Goal: Task Accomplishment & Management: Manage account settings

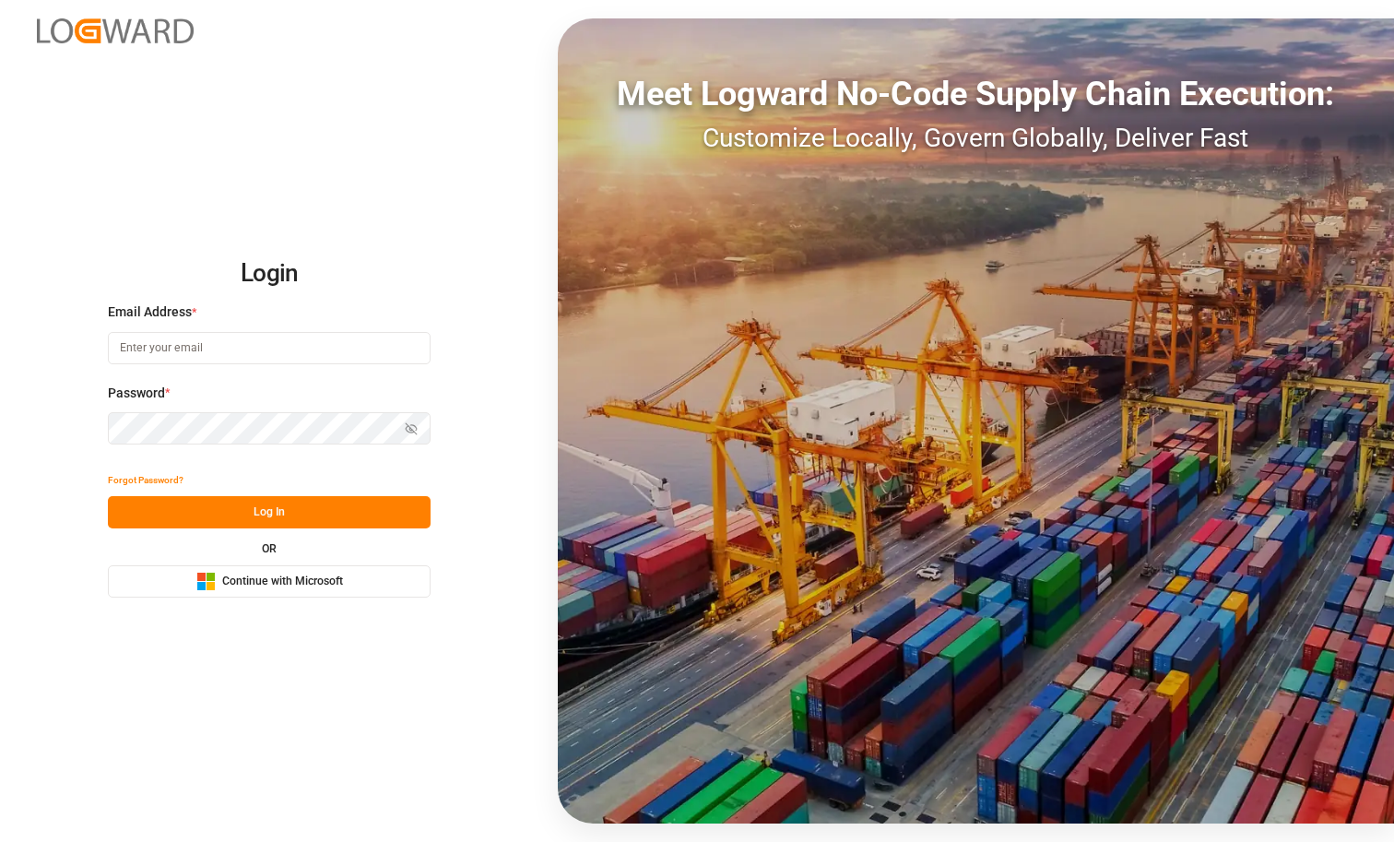
click at [398, 569] on button "Microsoft Logo Continue with Microsoft" at bounding box center [269, 581] width 323 height 32
click at [267, 589] on div "Microsoft Logo Continue with Microsoft" at bounding box center [269, 581] width 147 height 19
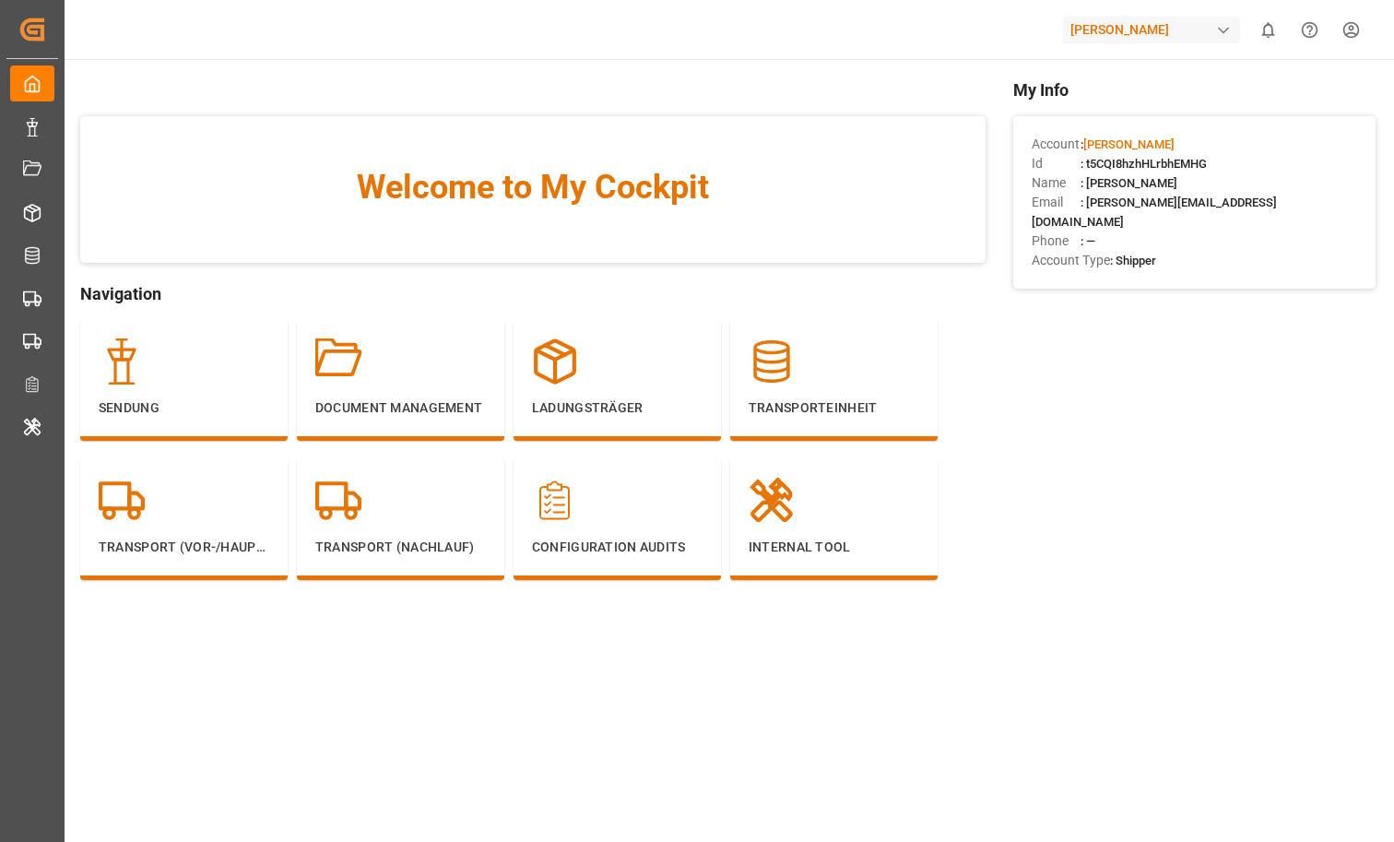
click at [879, 601] on div "Sendung Document Management Ladungsträger Transporteinheit Transport (Vor-/Haup…" at bounding box center [532, 468] width 905 height 297
click at [950, 738] on main "Welcome to My Cockpit Navigation Sendung Document Management Ladungsträger Tran…" at bounding box center [728, 463] width 1332 height 773
click at [855, 344] on div at bounding box center [834, 361] width 171 height 46
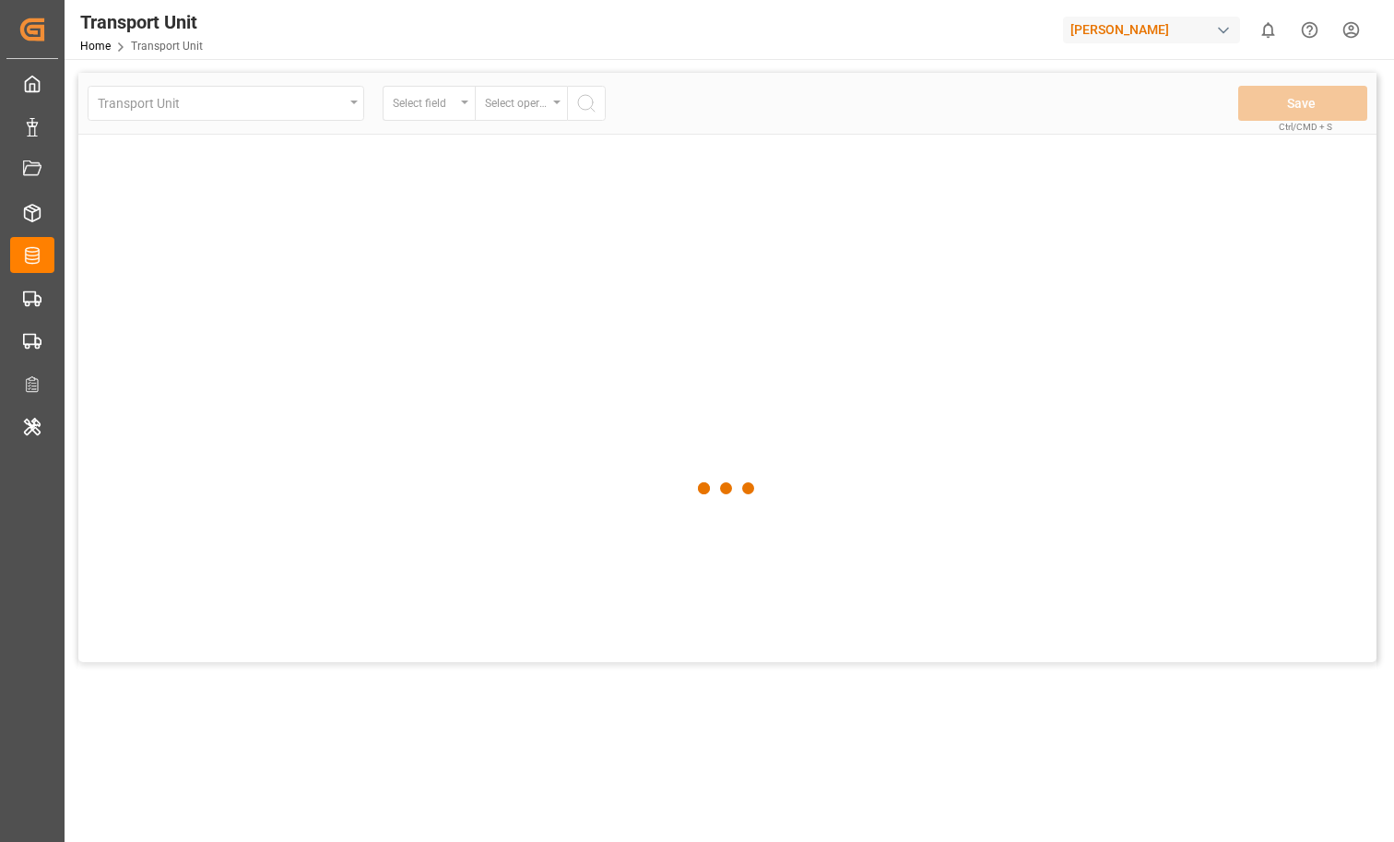
click at [275, 103] on div at bounding box center [727, 488] width 1298 height 831
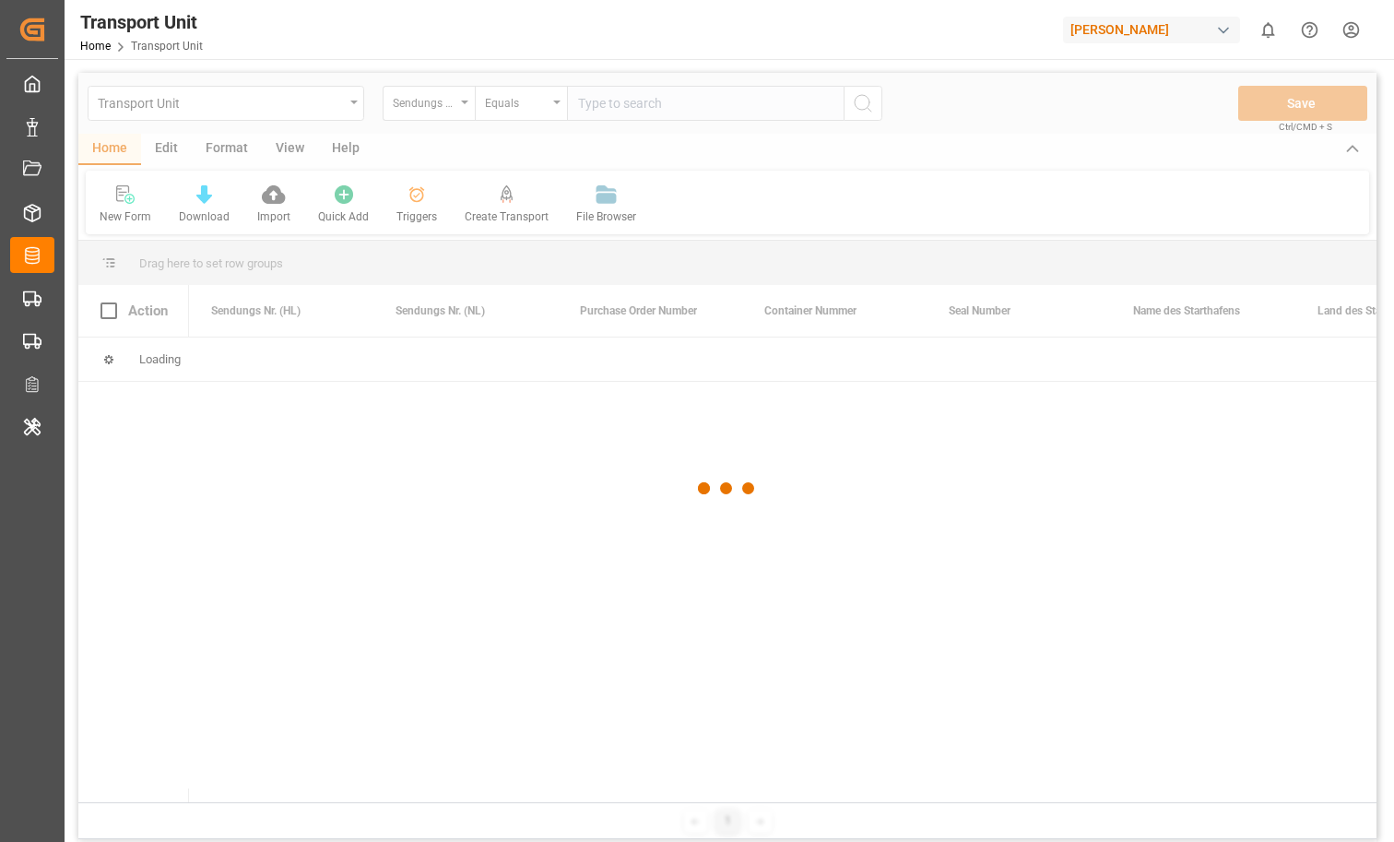
click at [275, 103] on div at bounding box center [727, 488] width 1298 height 831
click at [347, 107] on div at bounding box center [727, 488] width 1298 height 831
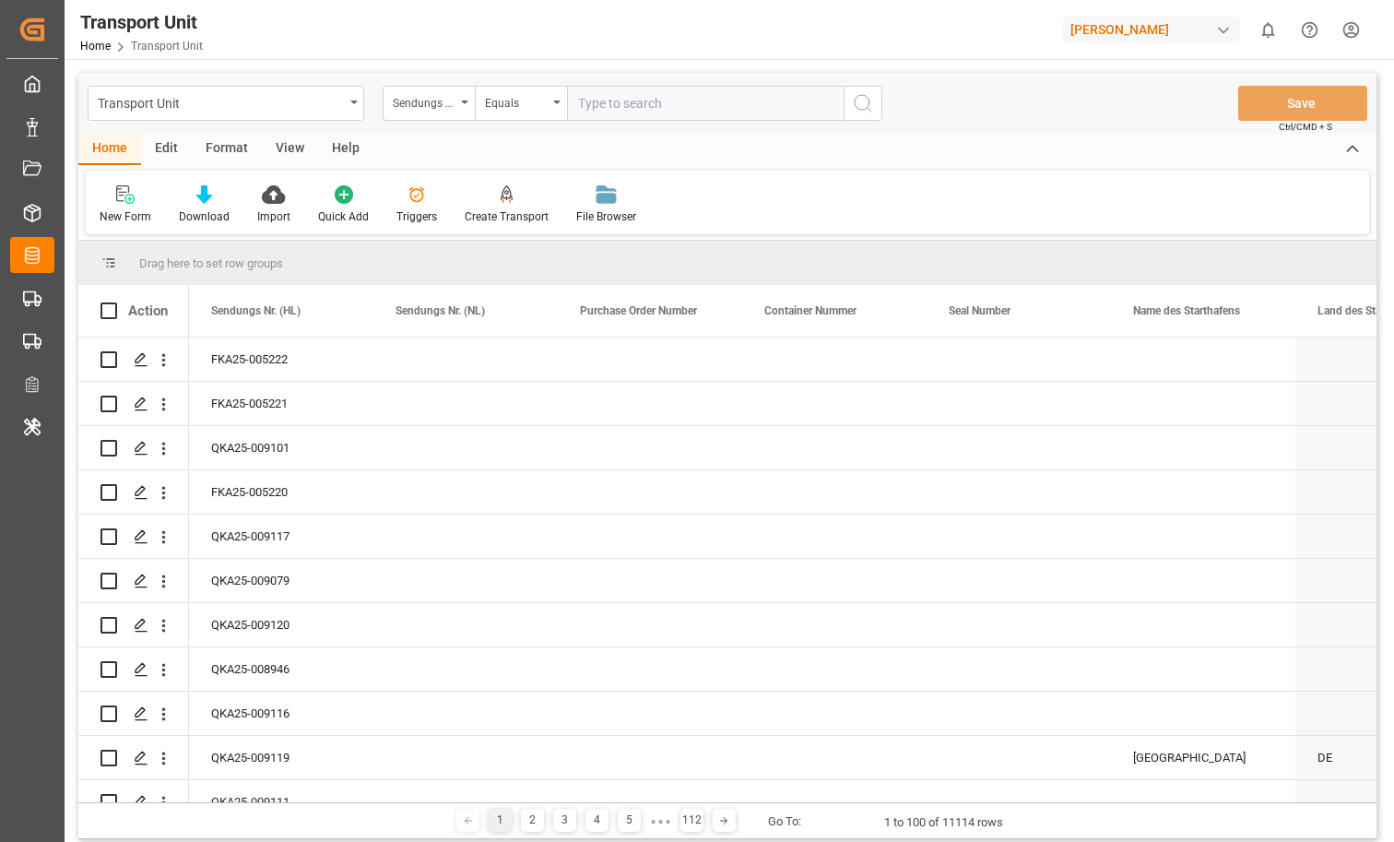
click at [347, 107] on div "Transport Unit" at bounding box center [226, 103] width 277 height 35
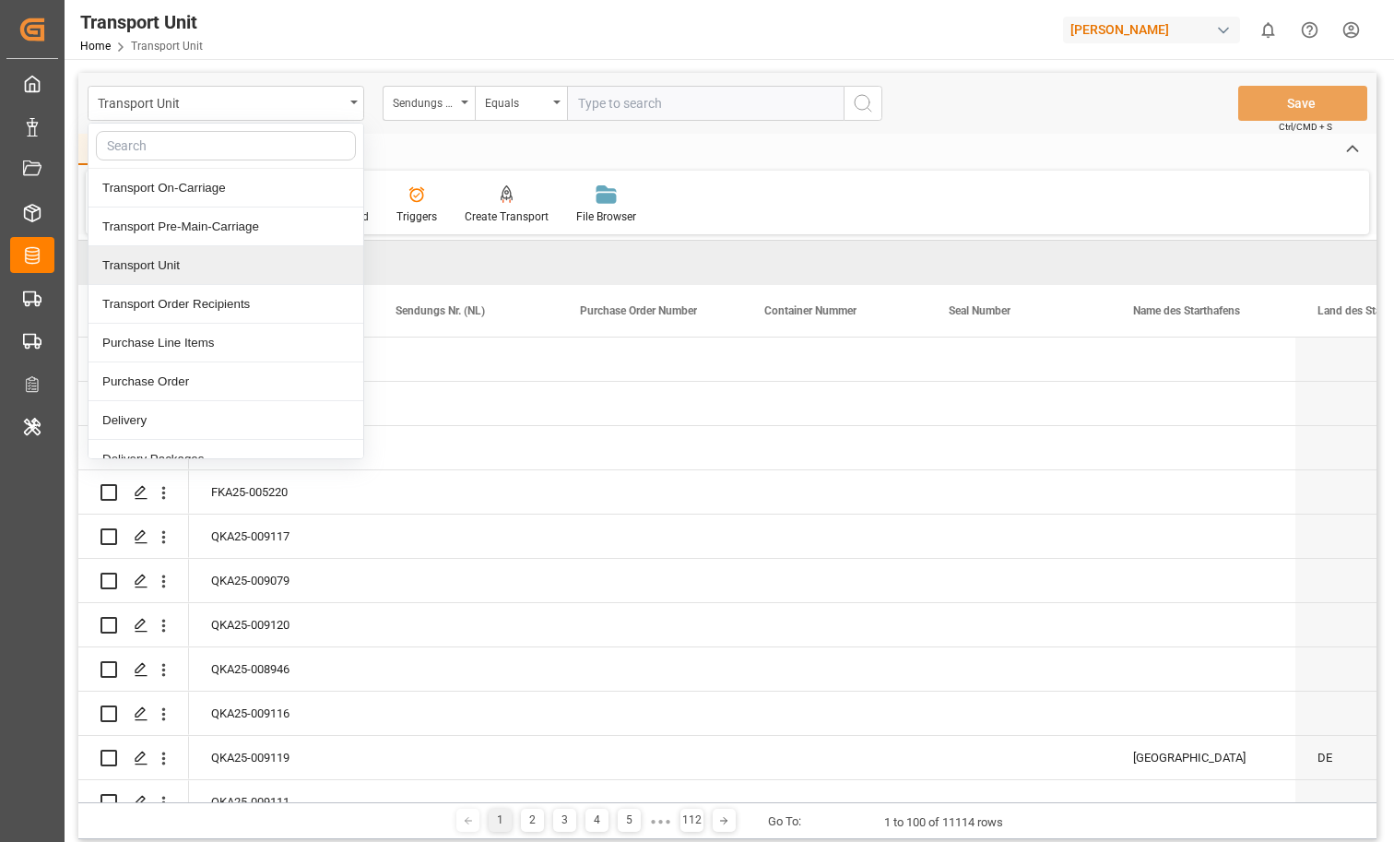
click at [188, 255] on div "Transport Unit" at bounding box center [226, 265] width 275 height 39
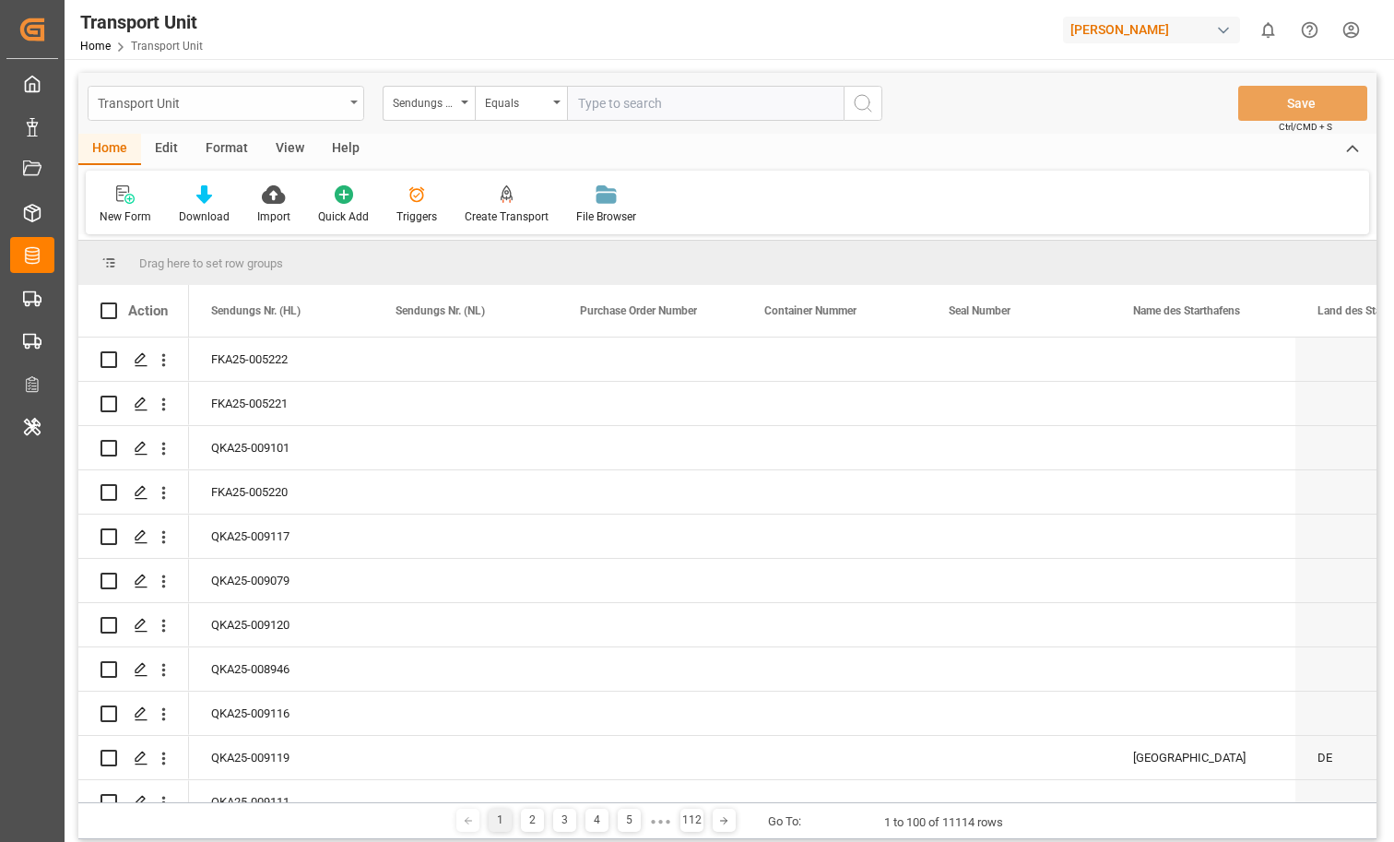
click at [311, 90] on div "Transport Unit" at bounding box center [221, 101] width 246 height 23
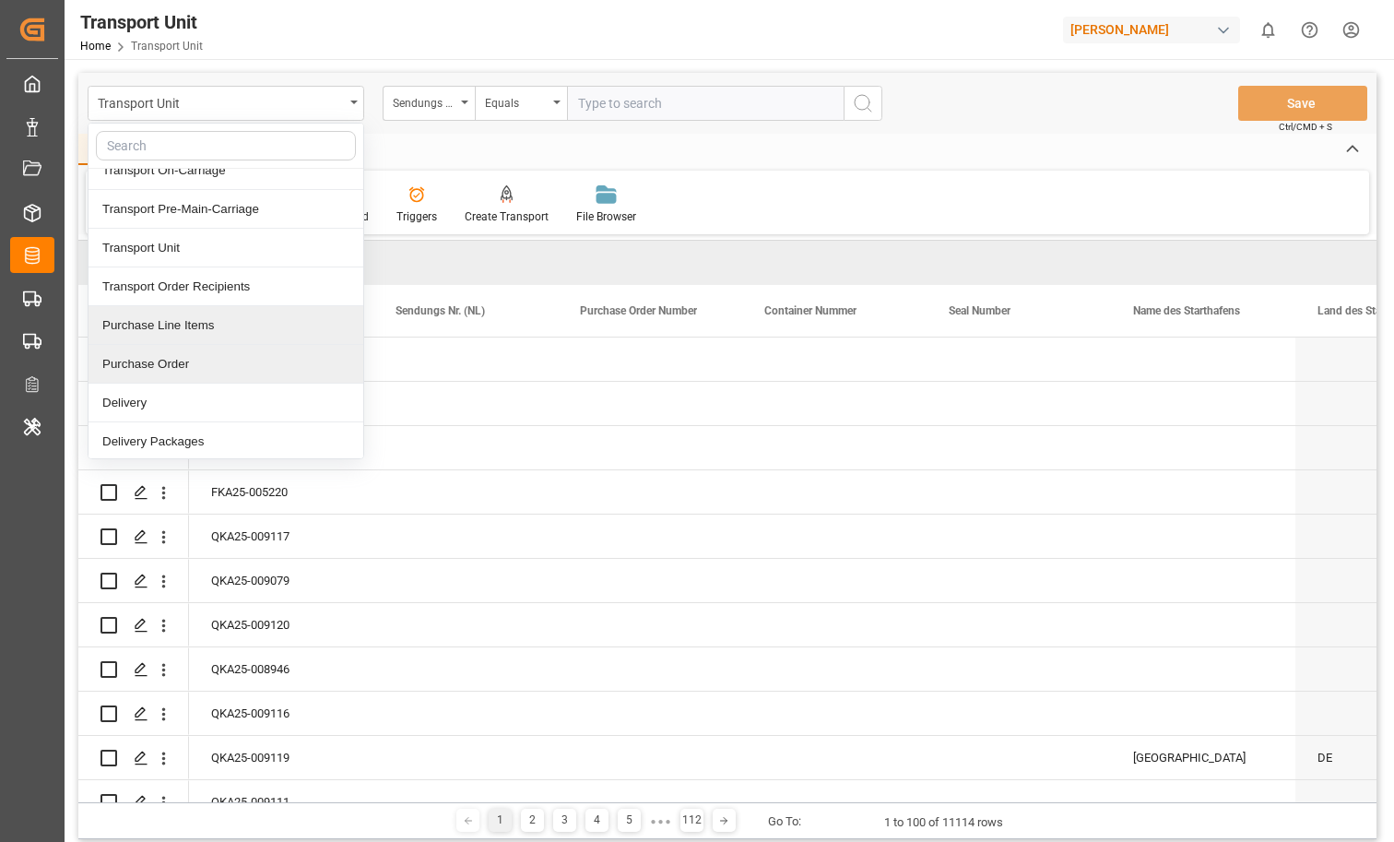
scroll to position [20, 0]
click at [166, 316] on div "Purchase Line Items" at bounding box center [226, 322] width 275 height 39
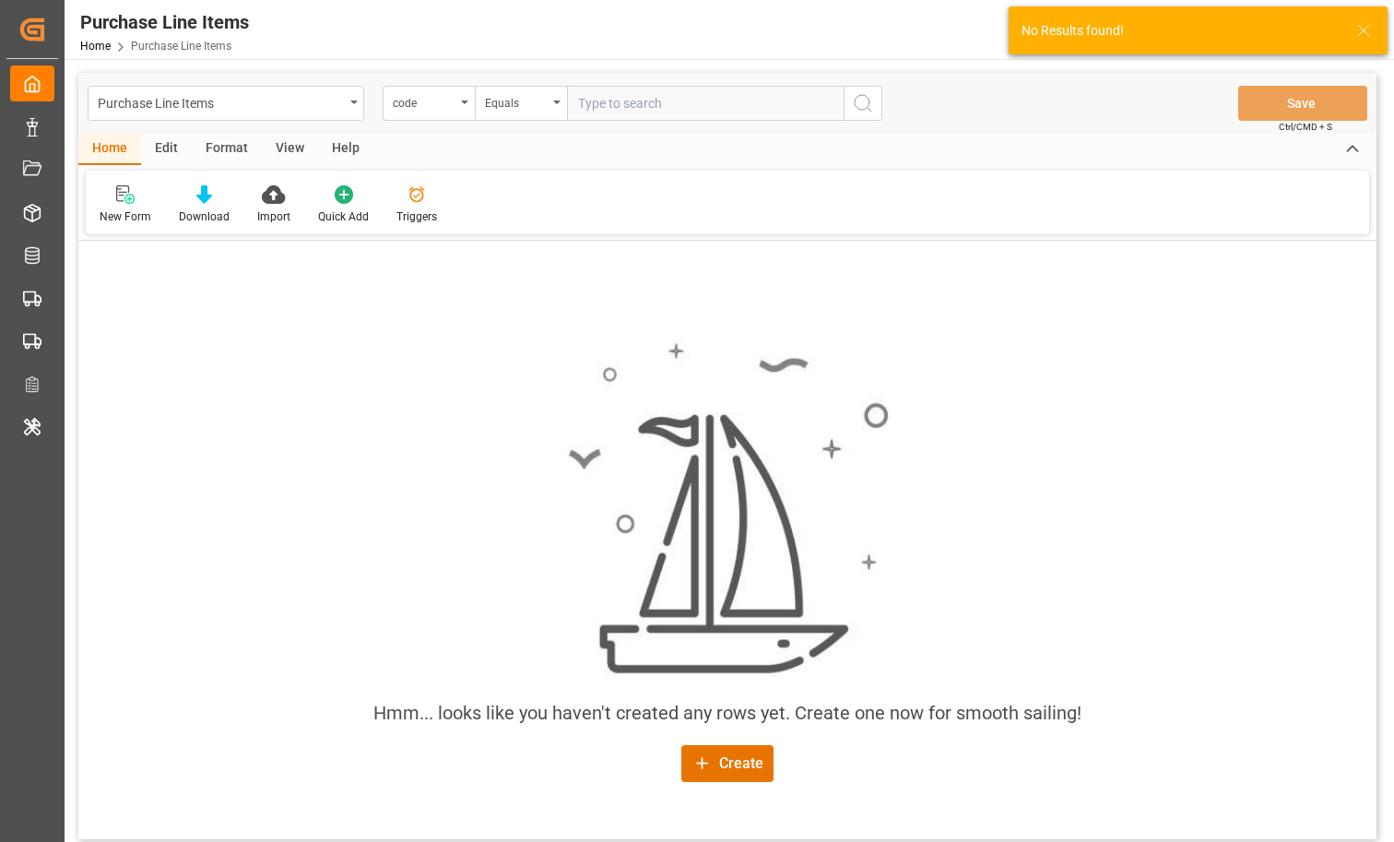
click at [264, 123] on div "Purchase Line Items code Equals Save Ctrl/CMD + S" at bounding box center [727, 103] width 1298 height 61
click at [264, 114] on div "Purchase Line Items" at bounding box center [226, 103] width 277 height 35
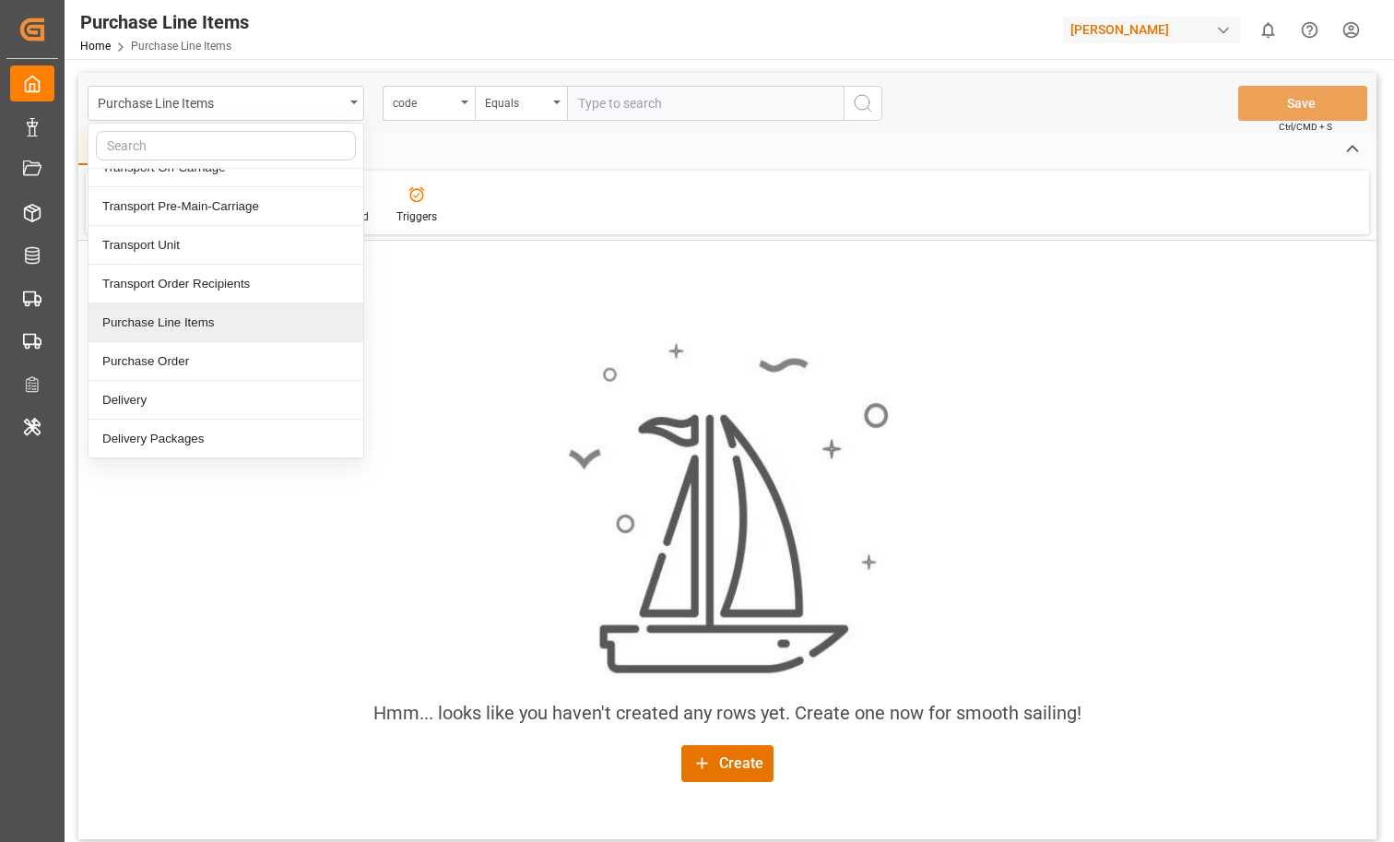
scroll to position [16, 0]
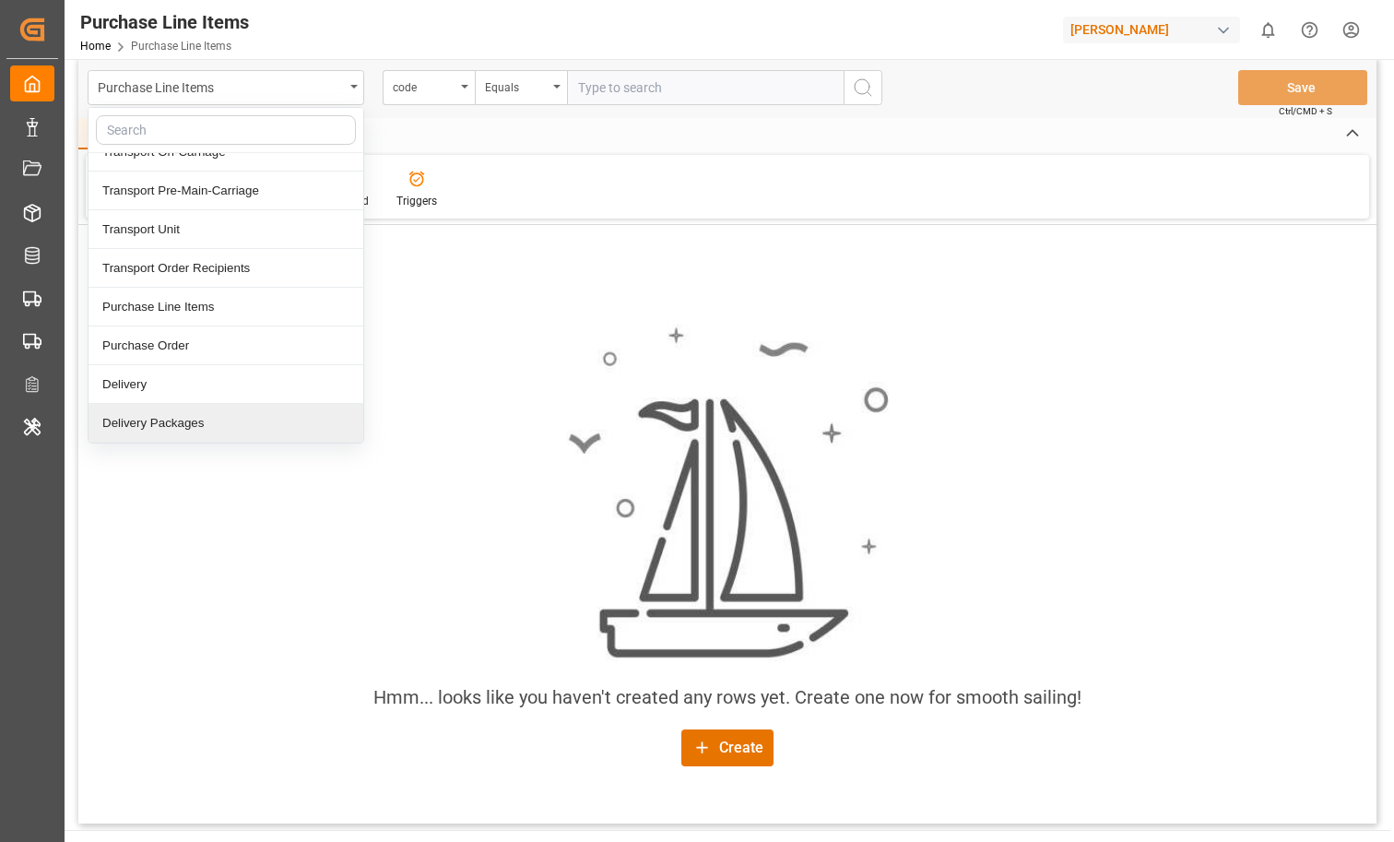
click at [244, 410] on div "Delivery Packages" at bounding box center [226, 423] width 275 height 39
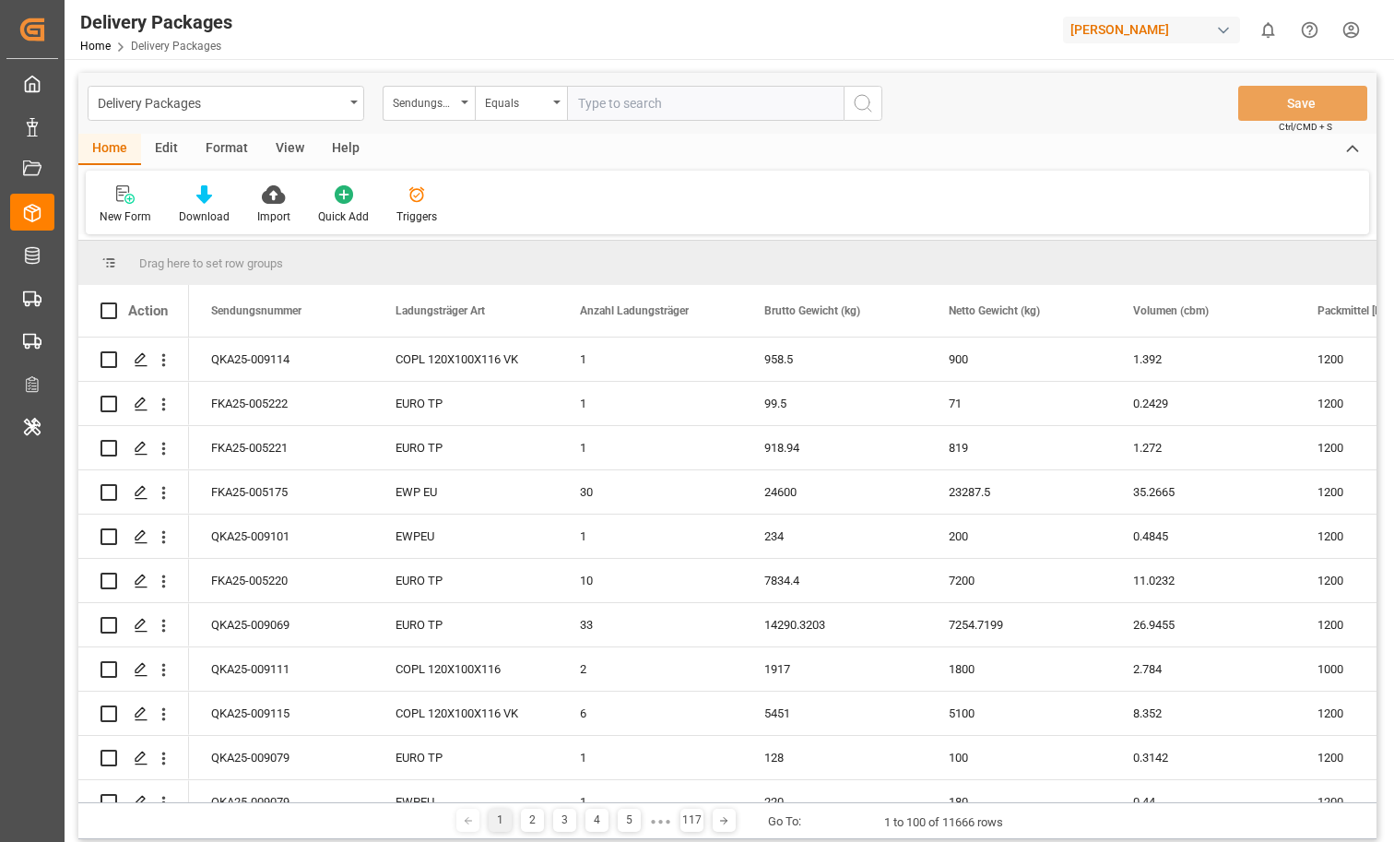
click at [612, 96] on input "text" at bounding box center [705, 103] width 277 height 35
click at [271, 368] on div "QKA25-009114" at bounding box center [281, 358] width 184 height 43
click at [627, 102] on input "text" at bounding box center [705, 103] width 277 height 35
paste input "QKA25-009114"
type input "QKA25-009115"
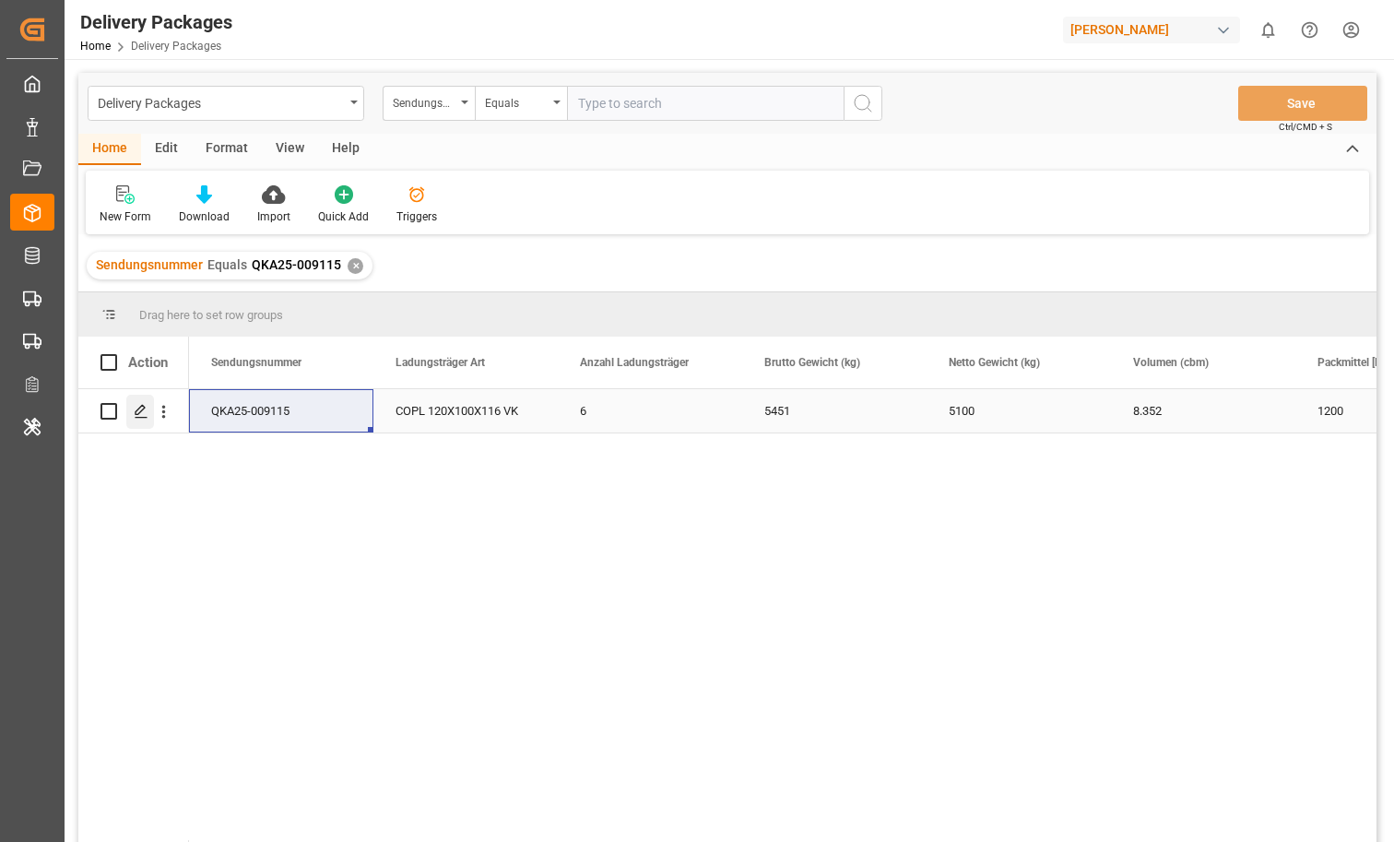
click at [148, 411] on div "Press SPACE to select this row." at bounding box center [140, 412] width 28 height 34
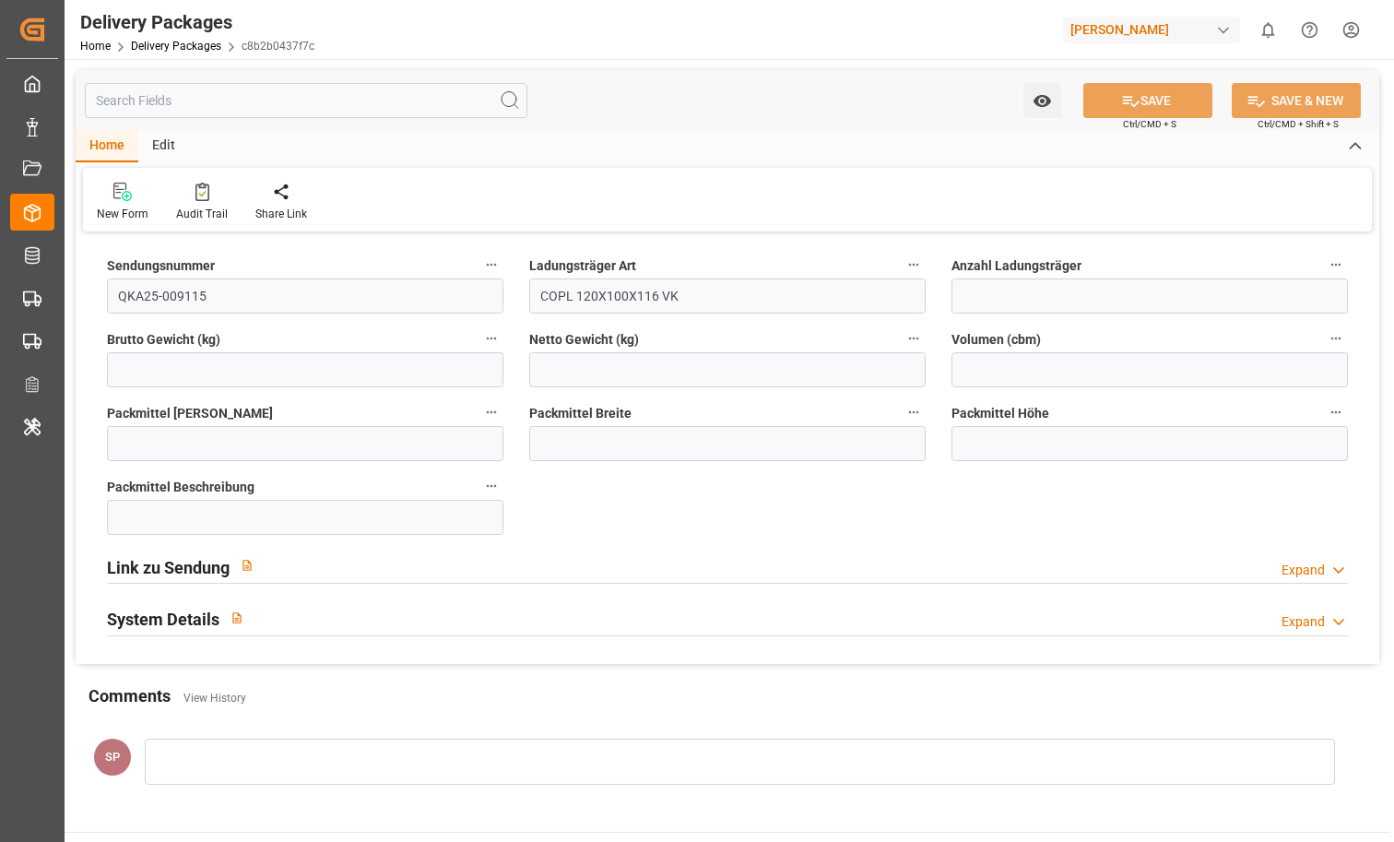
type input "6"
type input "5451"
type input "5100"
type input "8.352"
type input "1200"
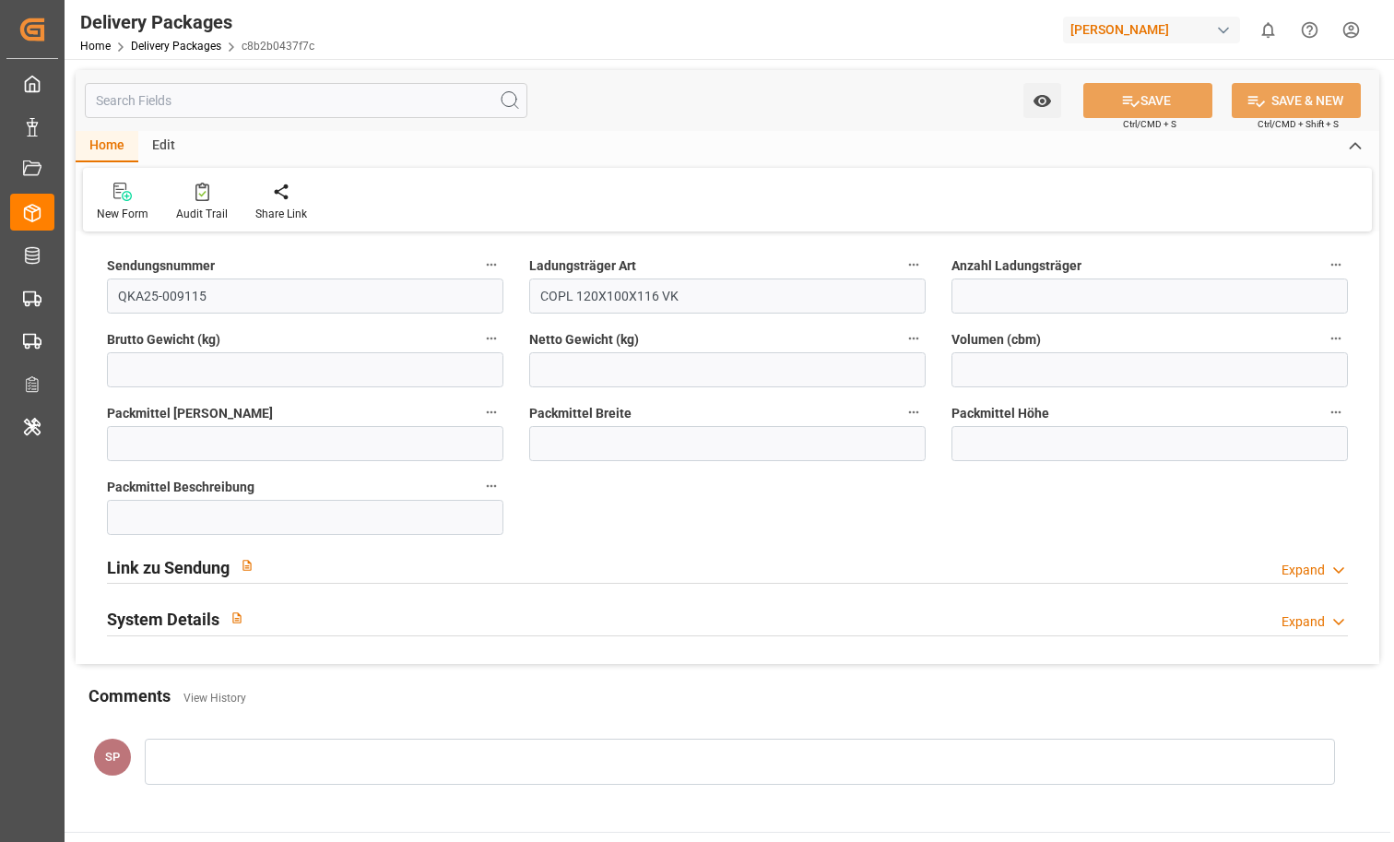
type input "1000"
type input "1160"
click at [196, 193] on icon at bounding box center [202, 192] width 14 height 18
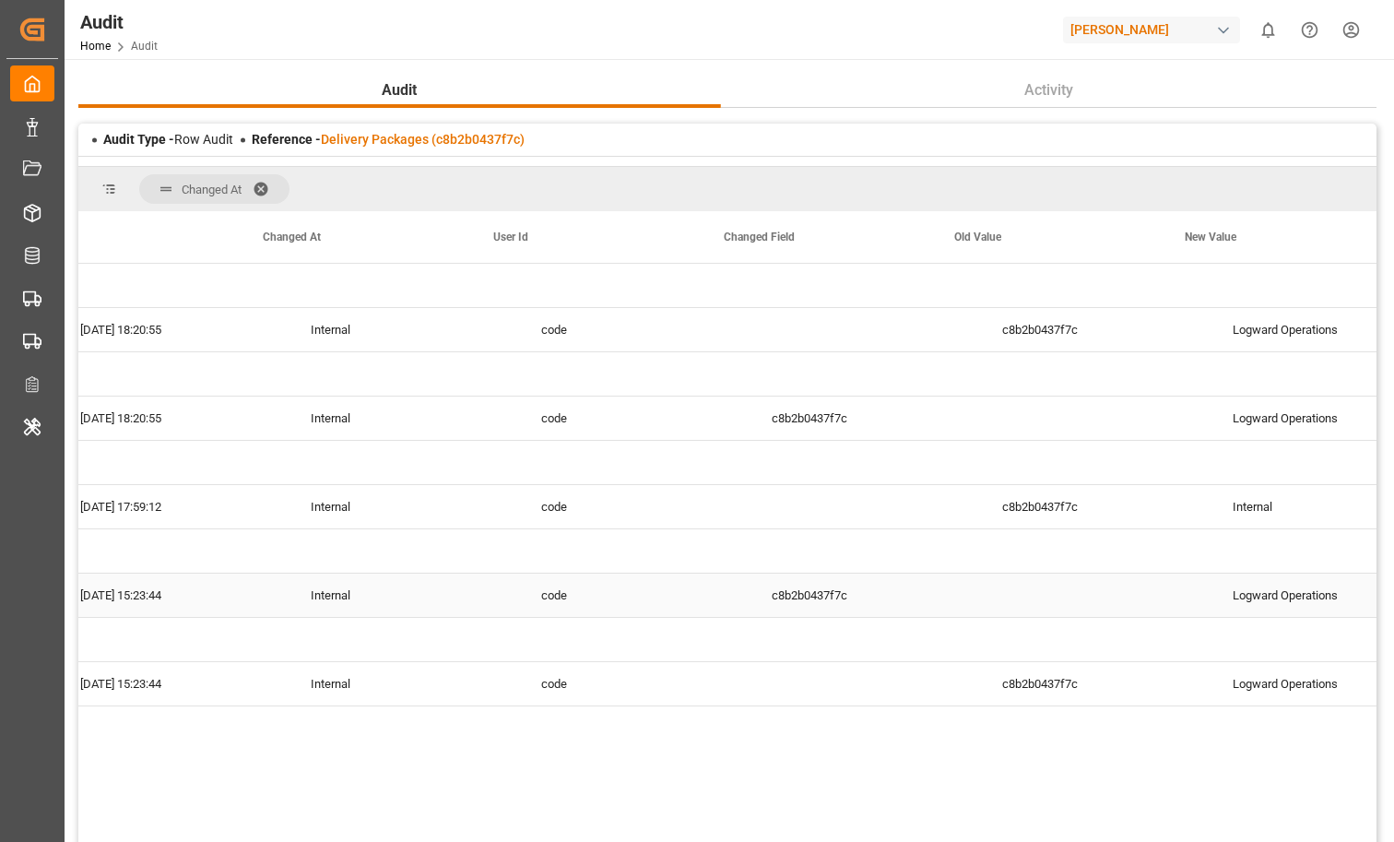
scroll to position [0, 407]
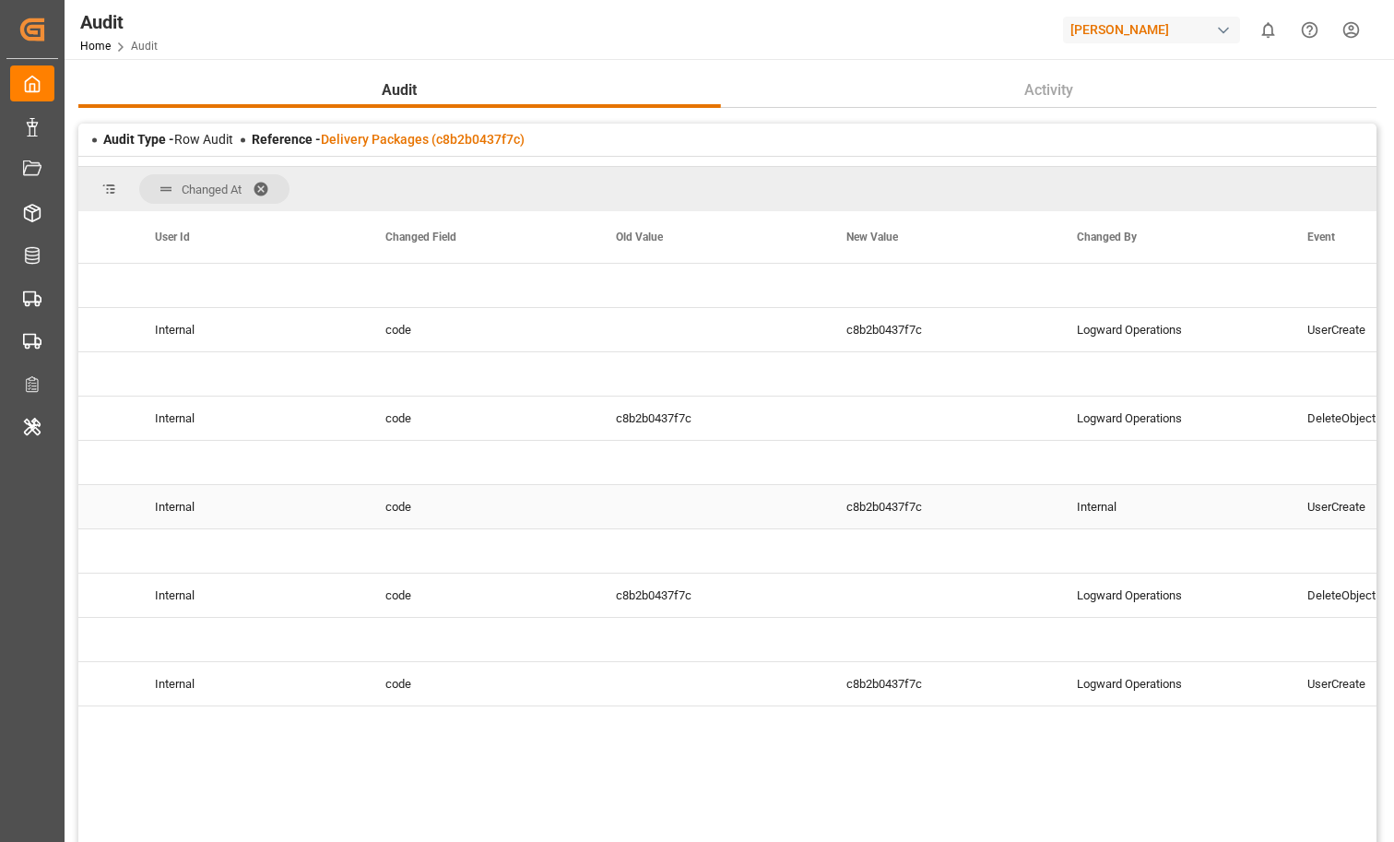
click at [729, 519] on div "Press SPACE to select this row." at bounding box center [709, 506] width 230 height 43
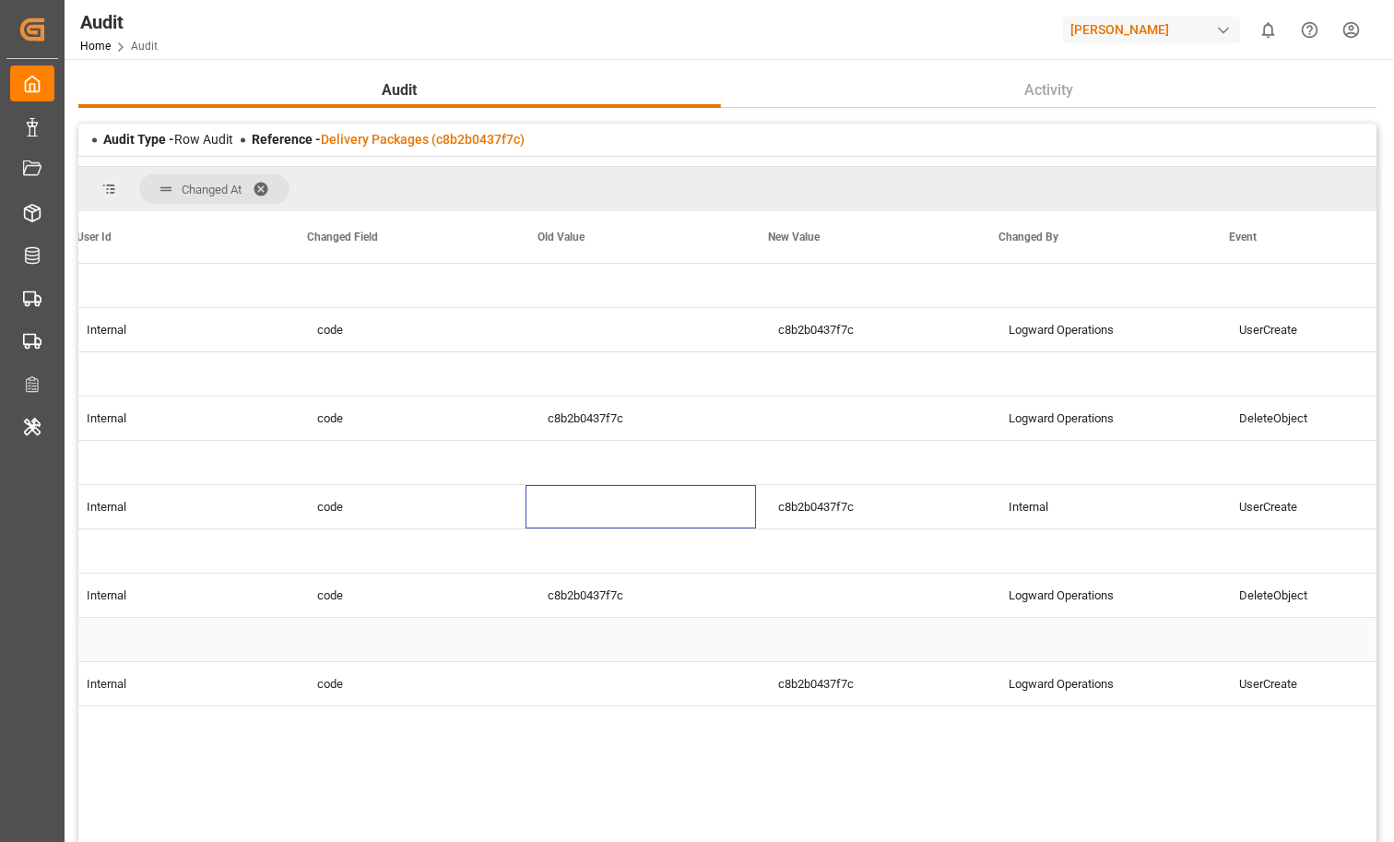
scroll to position [0, 0]
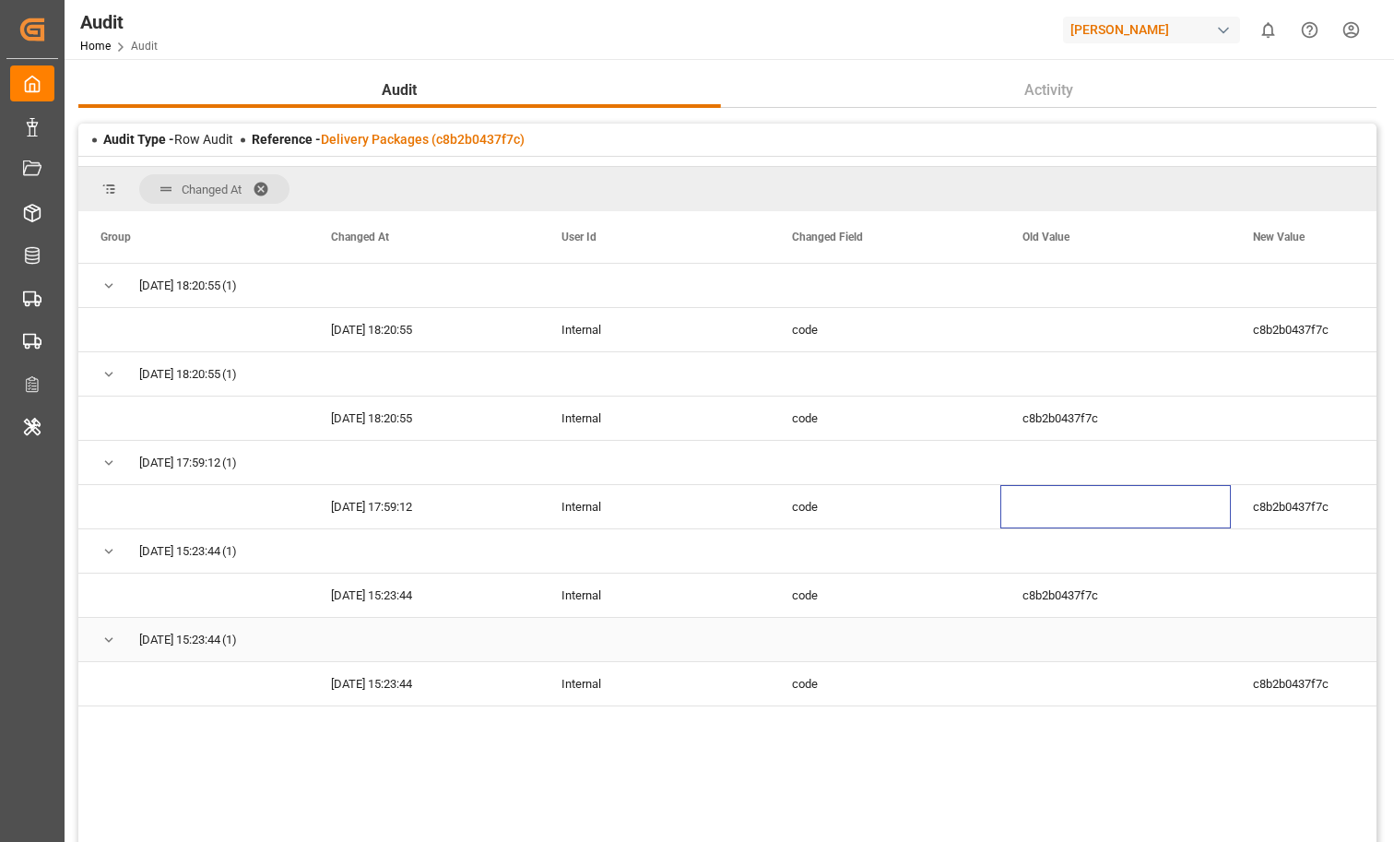
click at [364, 647] on div "Press SPACE to select this row." at bounding box center [424, 639] width 230 height 43
click at [377, 696] on div "11.08.2025 15:23:44" at bounding box center [424, 683] width 230 height 43
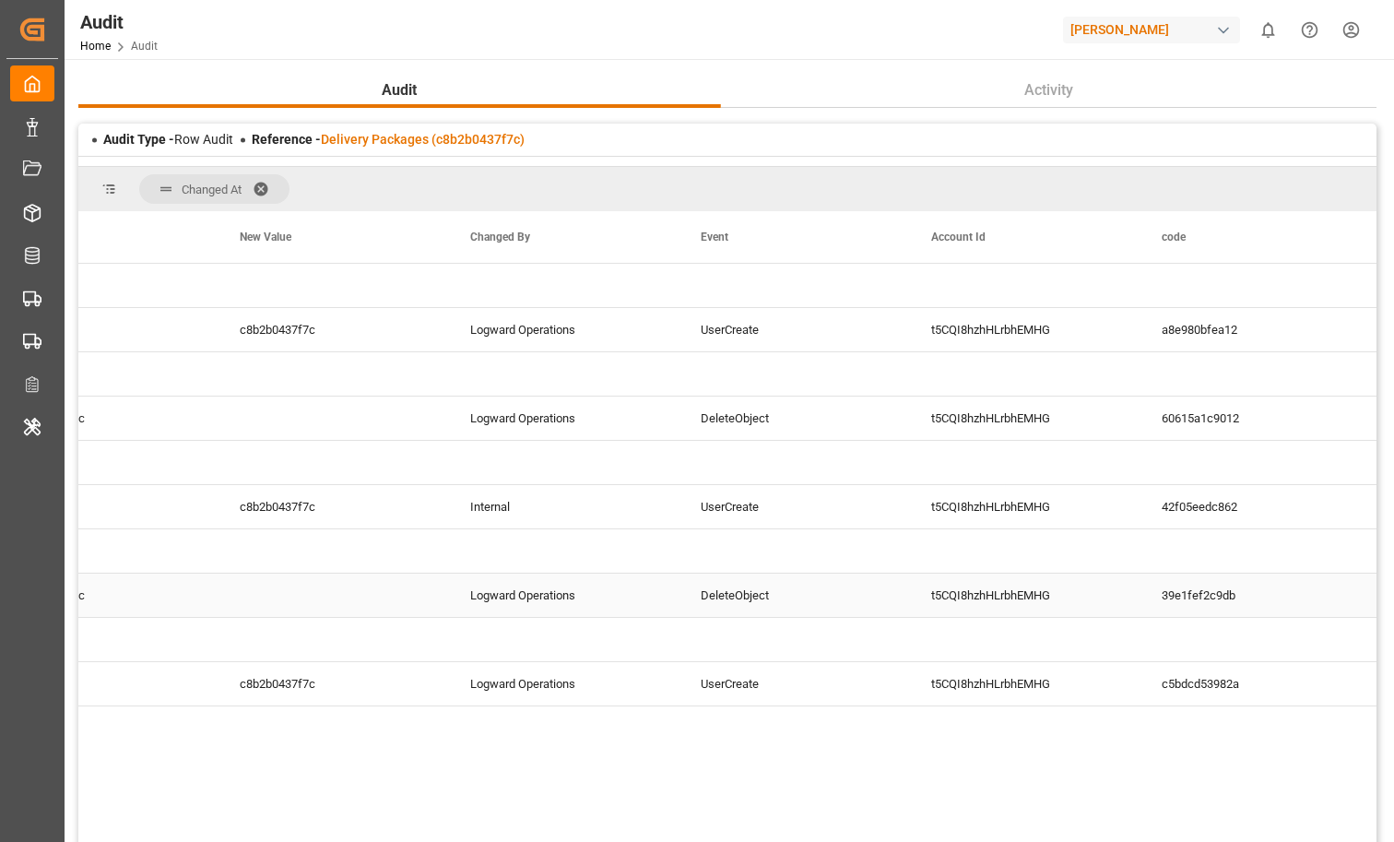
click at [691, 596] on div "DeleteObject" at bounding box center [794, 594] width 230 height 43
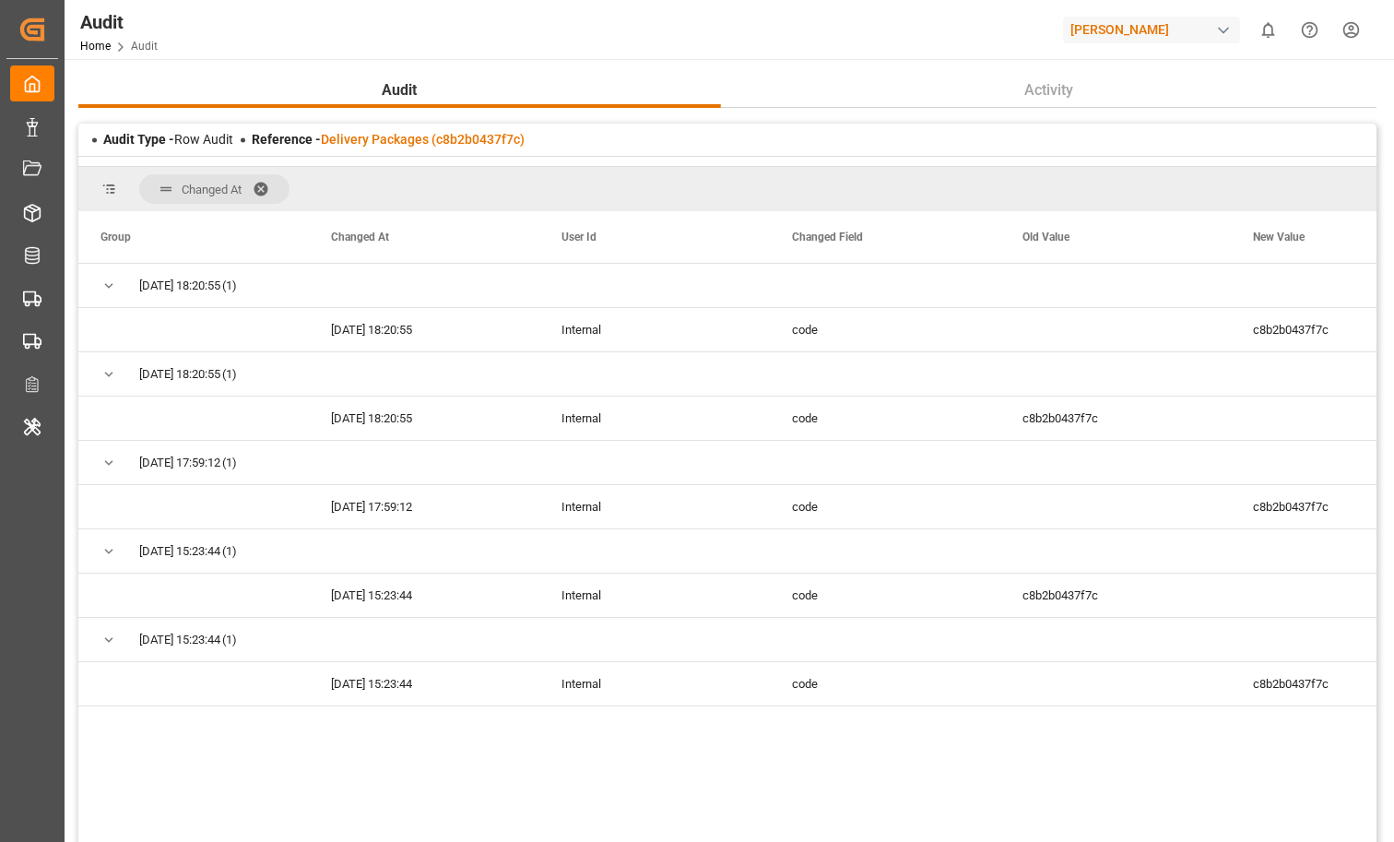
click at [266, 192] on span at bounding box center [268, 189] width 30 height 17
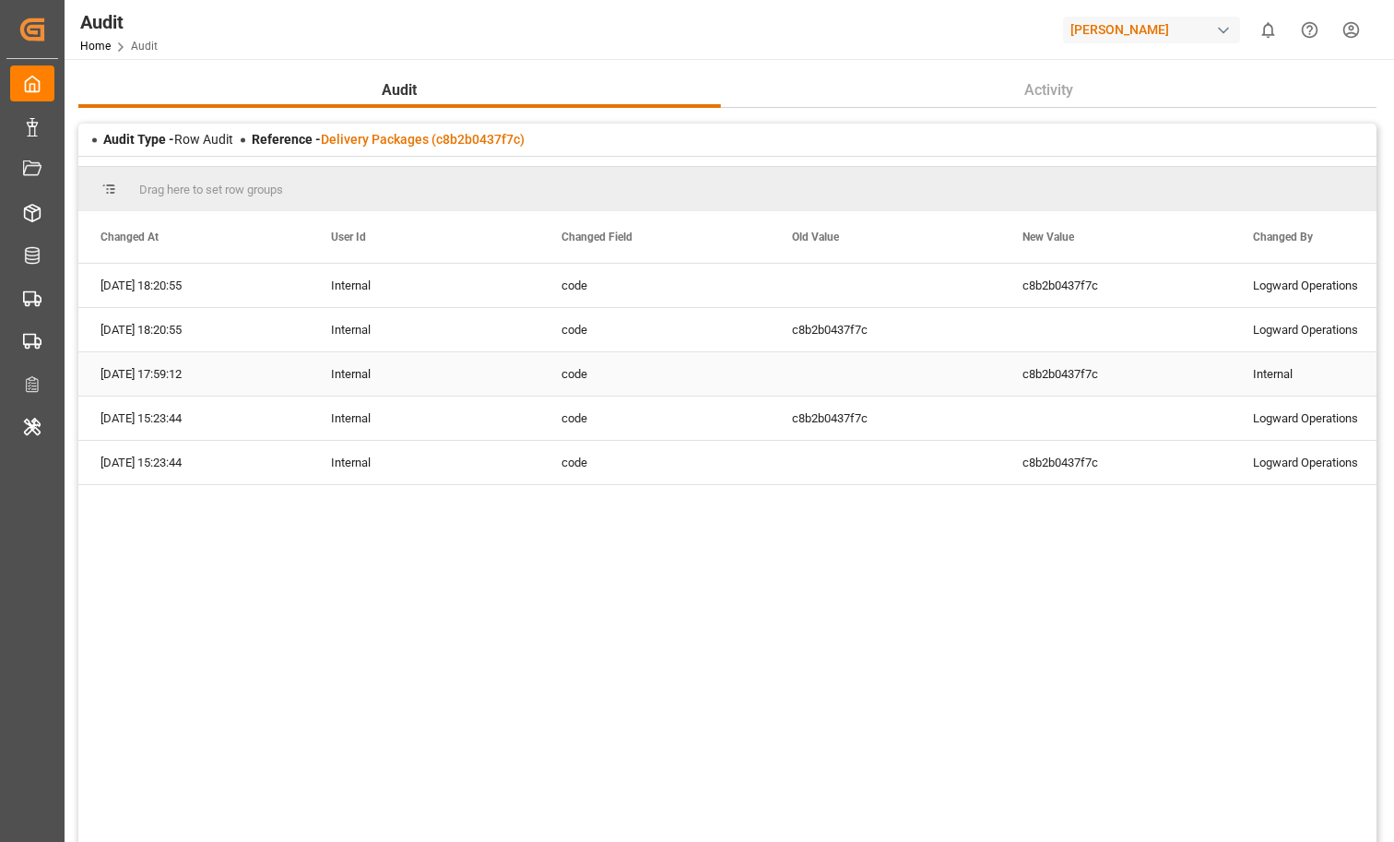
click at [579, 379] on div "code" at bounding box center [654, 373] width 230 height 43
click at [807, 417] on div "c8b2b0437f7c" at bounding box center [885, 417] width 230 height 43
click at [337, 372] on div "Internal" at bounding box center [424, 373] width 230 height 43
click at [1038, 381] on div "c8b2b0437f7c" at bounding box center [1115, 373] width 230 height 43
click at [195, 380] on div "11.08.2025 17:59:12" at bounding box center [193, 373] width 230 height 43
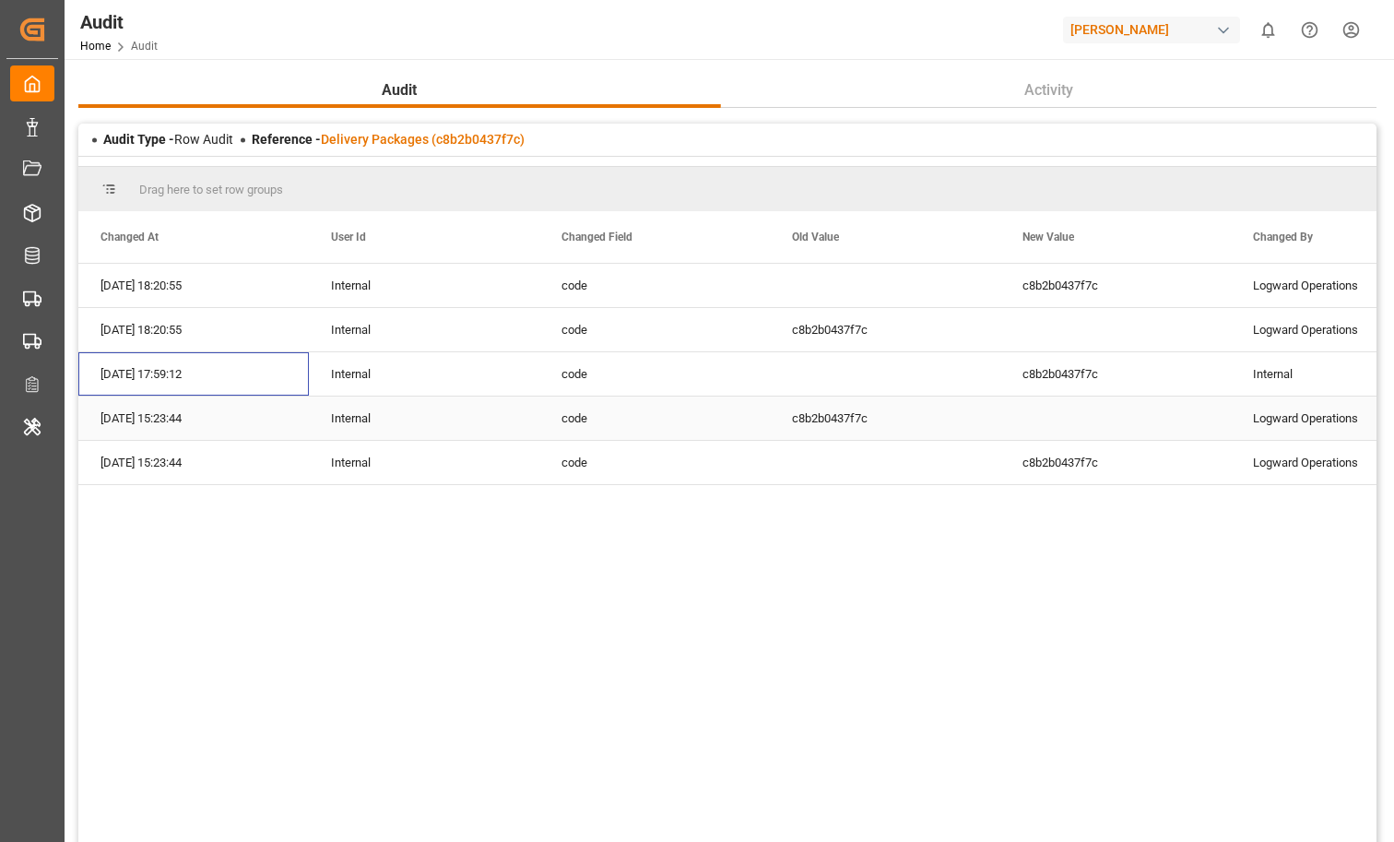
click at [189, 409] on div "11.08.2025 15:23:44" at bounding box center [193, 417] width 230 height 43
click at [195, 440] on div "c8b2b0437f7c Logward Operations DeleteObject code Internal 11.08.2025 15:23:44" at bounding box center [1230, 418] width 2305 height 44
click at [205, 455] on div "11.08.2025 15:23:44" at bounding box center [193, 462] width 230 height 43
click at [205, 423] on div "11.08.2025 15:23:44" at bounding box center [193, 417] width 230 height 43
click at [183, 379] on div "11.08.2025 17:59:12" at bounding box center [193, 373] width 230 height 43
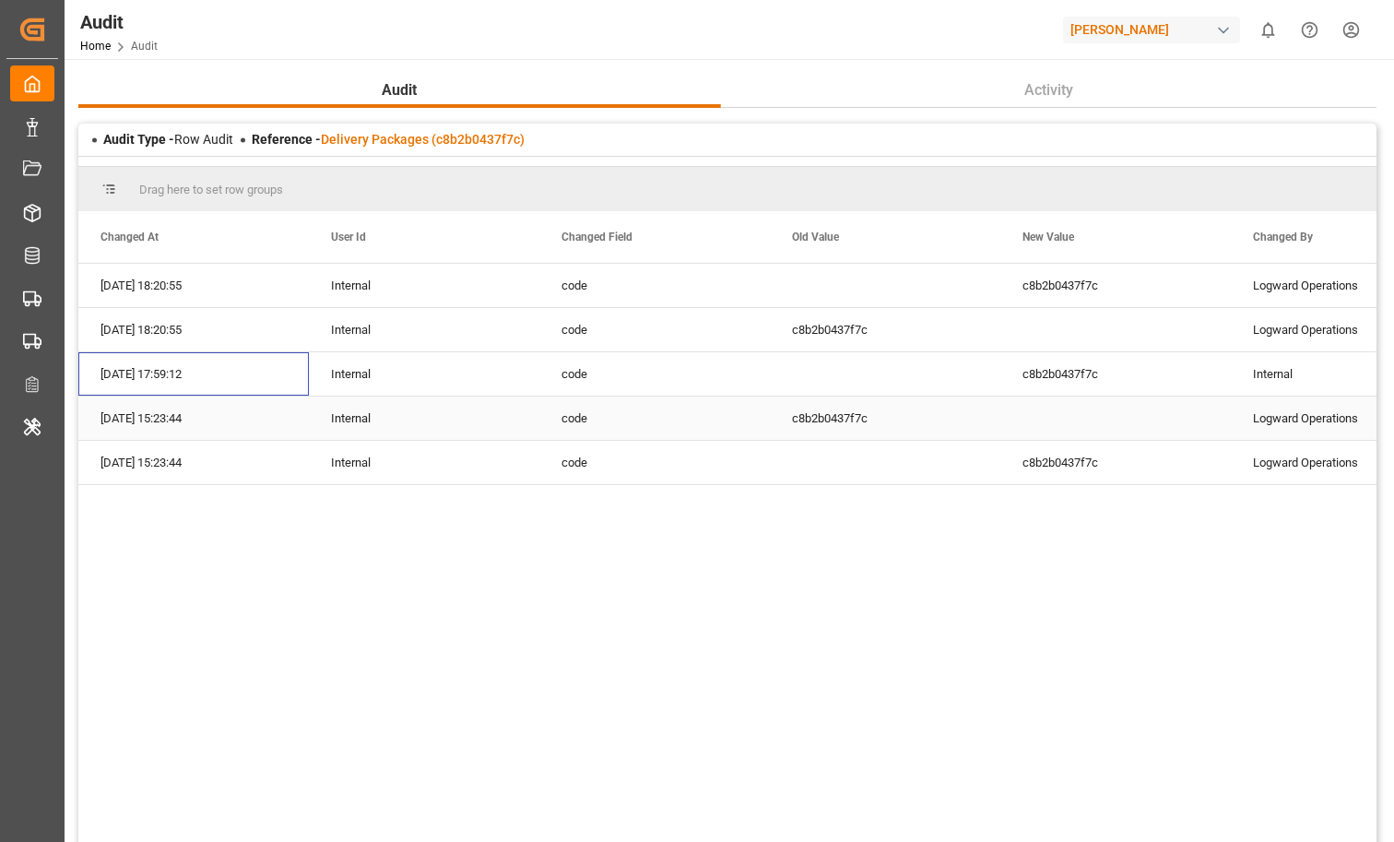
click at [230, 437] on div "11.08.2025 15:23:44" at bounding box center [193, 417] width 230 height 43
click at [222, 465] on div "11.08.2025 15:23:44" at bounding box center [193, 462] width 230 height 43
click at [216, 430] on div "11.08.2025 15:23:44" at bounding box center [193, 417] width 230 height 43
click at [823, 416] on div "c8b2b0437f7c" at bounding box center [885, 417] width 230 height 43
